Goal: Find contact information: Find contact information

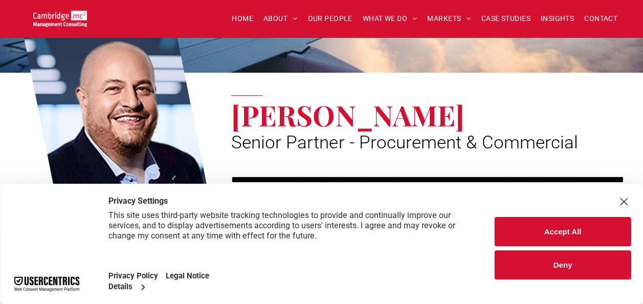
scroll to position [137, 0]
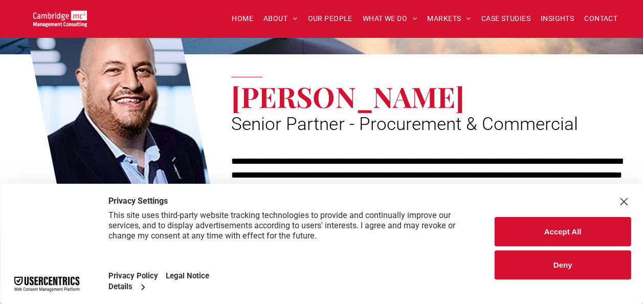
click at [579, 232] on button "Accept All" at bounding box center [562, 231] width 136 height 29
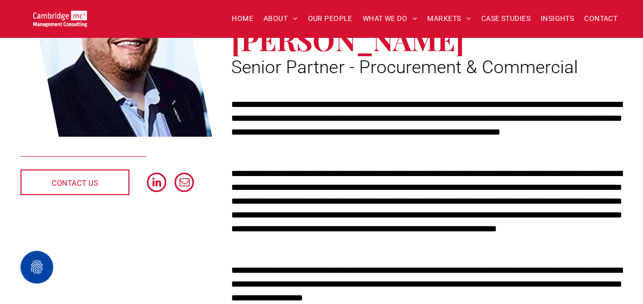
scroll to position [194, 0]
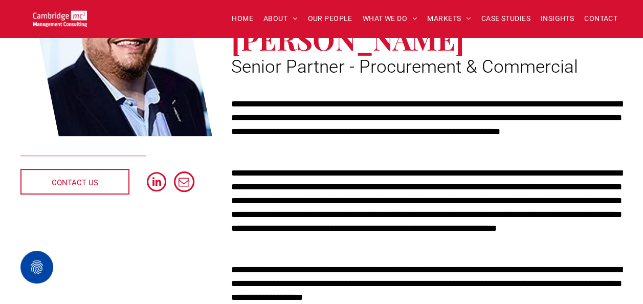
click at [189, 177] on span "email" at bounding box center [184, 181] width 20 height 20
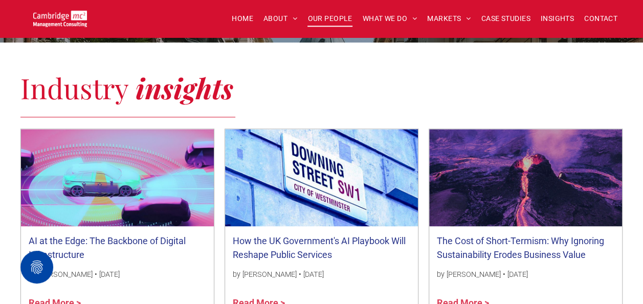
scroll to position [602, 0]
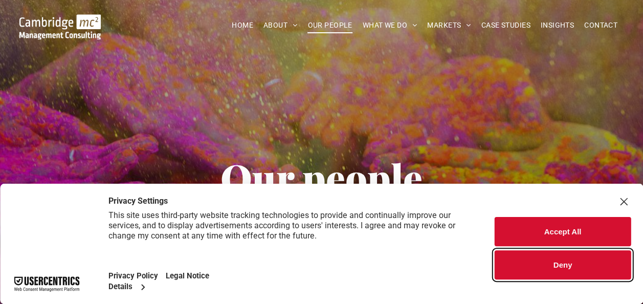
click at [583, 257] on button "Deny" at bounding box center [562, 264] width 136 height 29
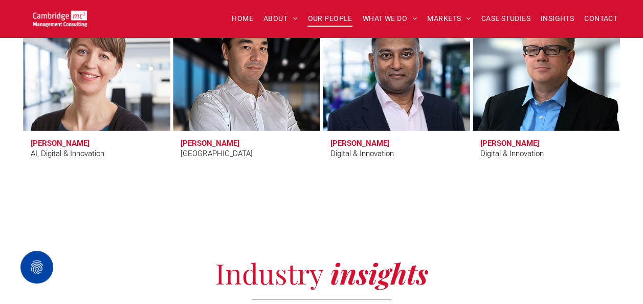
scroll to position [3414, 0]
